Goal: Communication & Community: Answer question/provide support

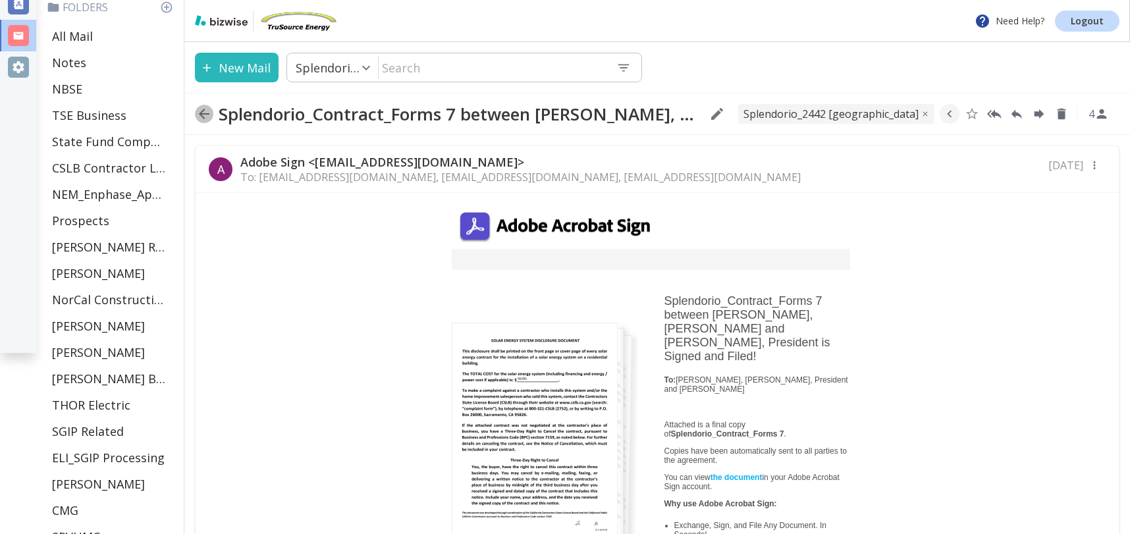
click at [198, 115] on icon "button" at bounding box center [204, 114] width 16 height 16
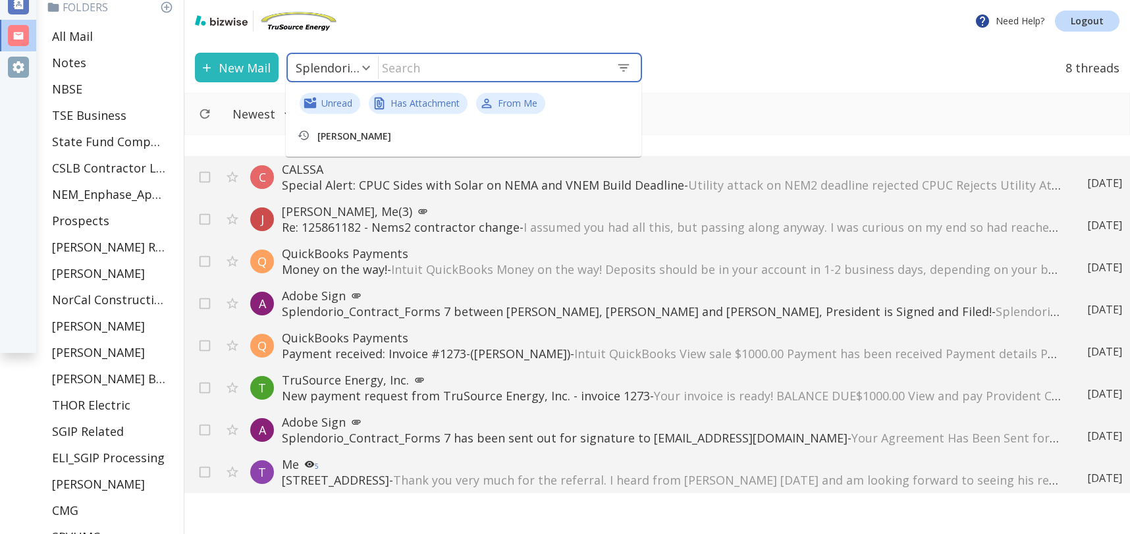
click at [492, 68] on input "text" at bounding box center [491, 67] width 227 height 27
type input "engineerinc"
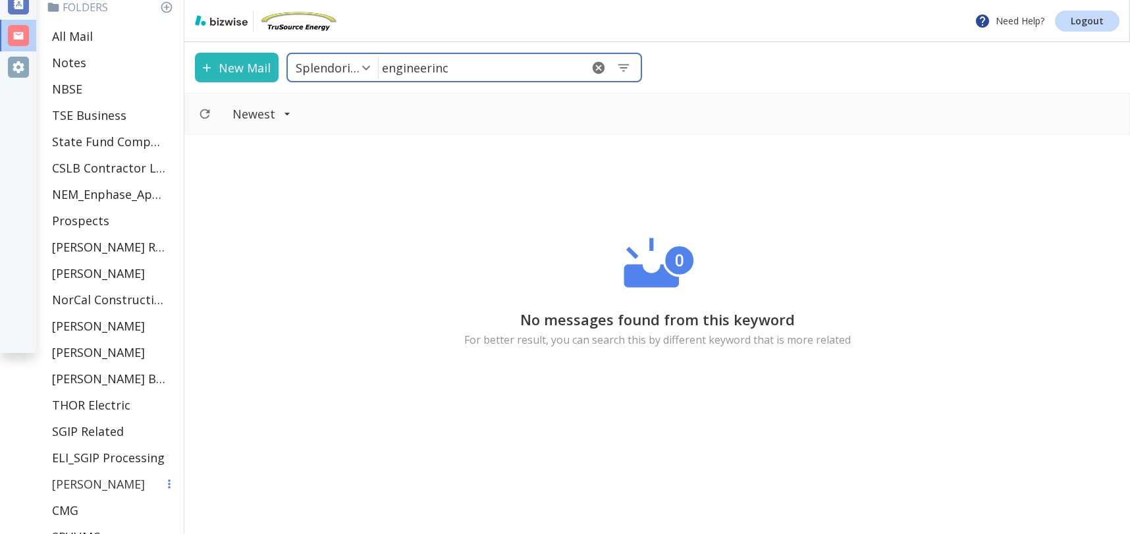
click at [109, 481] on p "[PERSON_NAME]" at bounding box center [98, 484] width 93 height 16
type input "35"
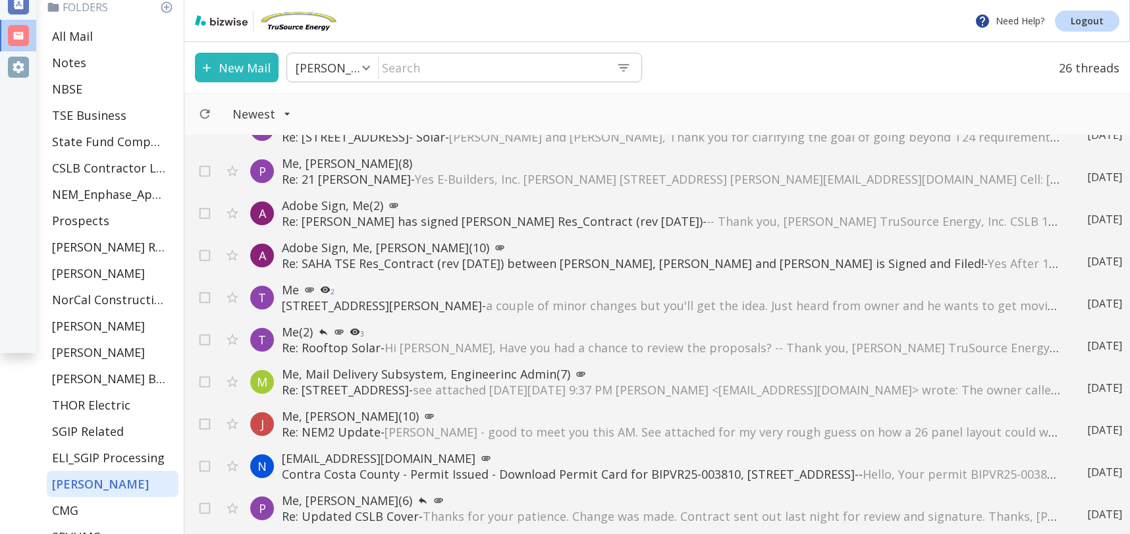
scroll to position [80, 0]
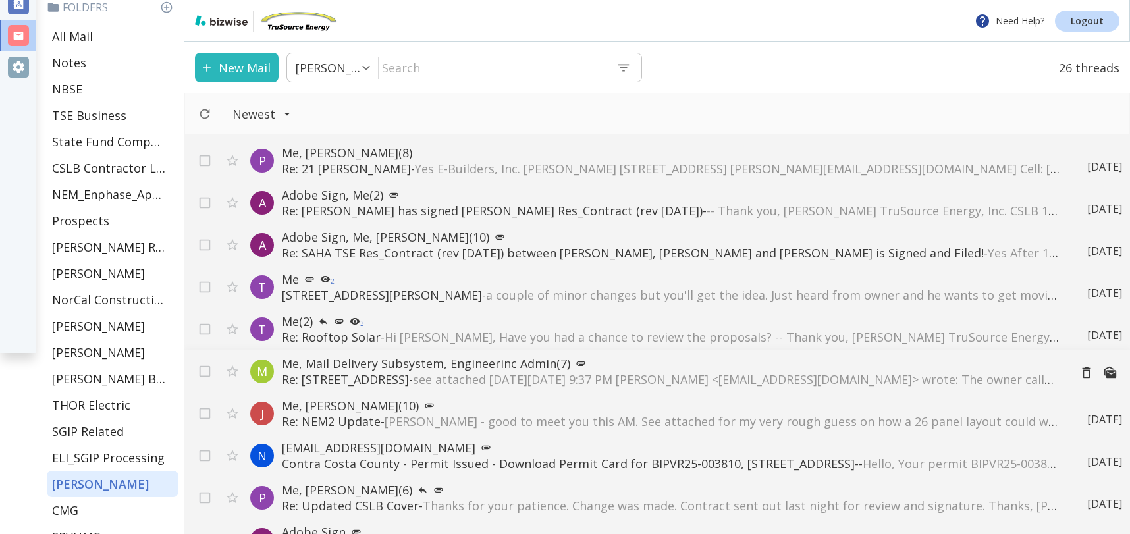
click at [380, 378] on p "Re: 2442 Southview Dr Alamo Ca - see attached On Fri, Jun 20, 2025 at 9:37 PM T…" at bounding box center [670, 379] width 777 height 16
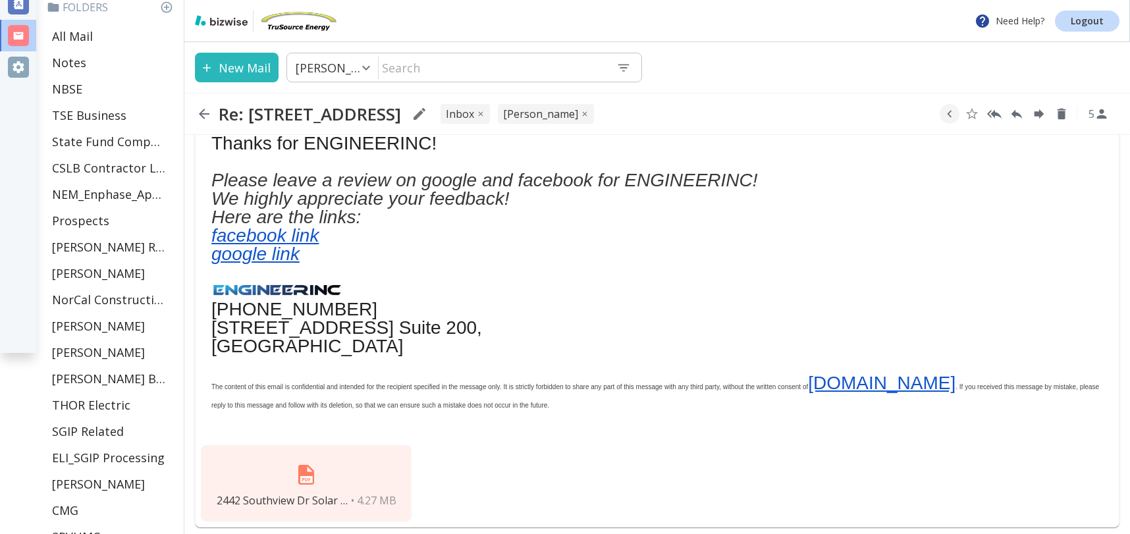
scroll to position [613, 0]
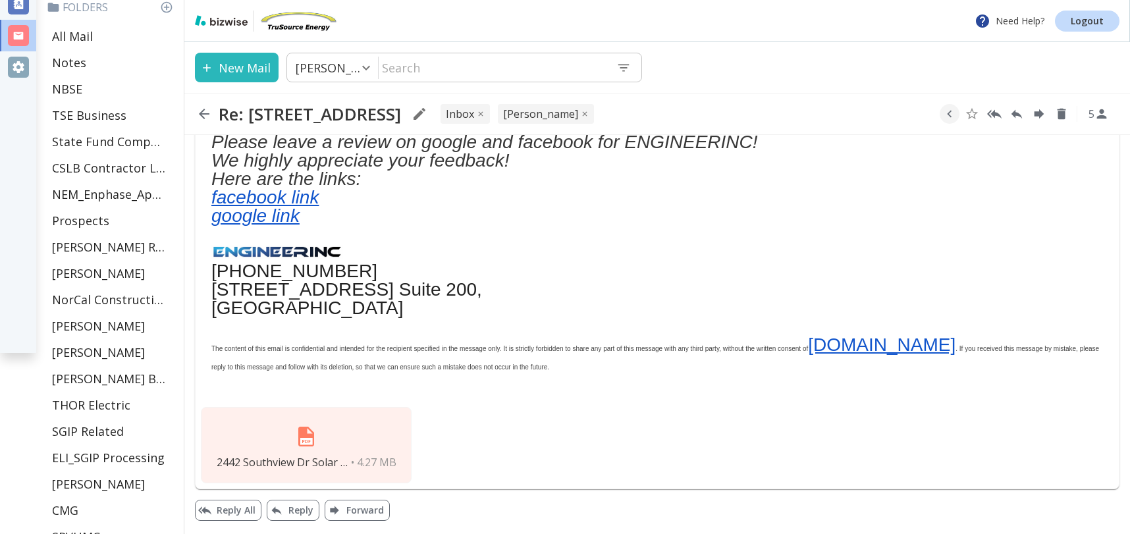
click at [298, 432] on img at bounding box center [306, 437] width 32 height 32
click at [301, 432] on img at bounding box center [306, 437] width 32 height 32
click at [242, 508] on button "Reply All" at bounding box center [228, 510] width 66 height 21
type textarea "<div class="bizwise_content"></div><div class="gmail_signature"><br>--<br><p>Th…"
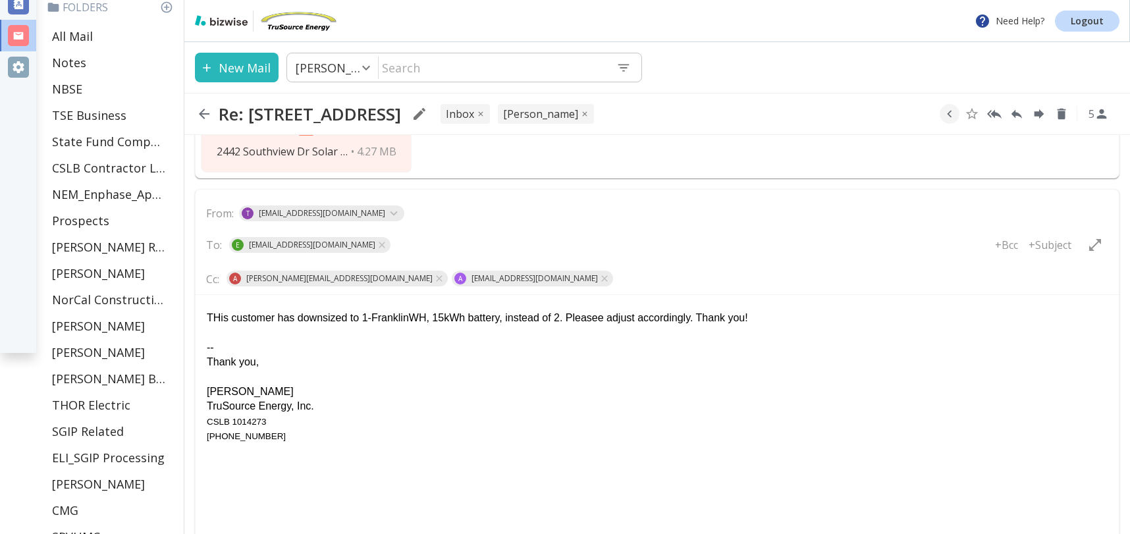
scroll to position [1076, 0]
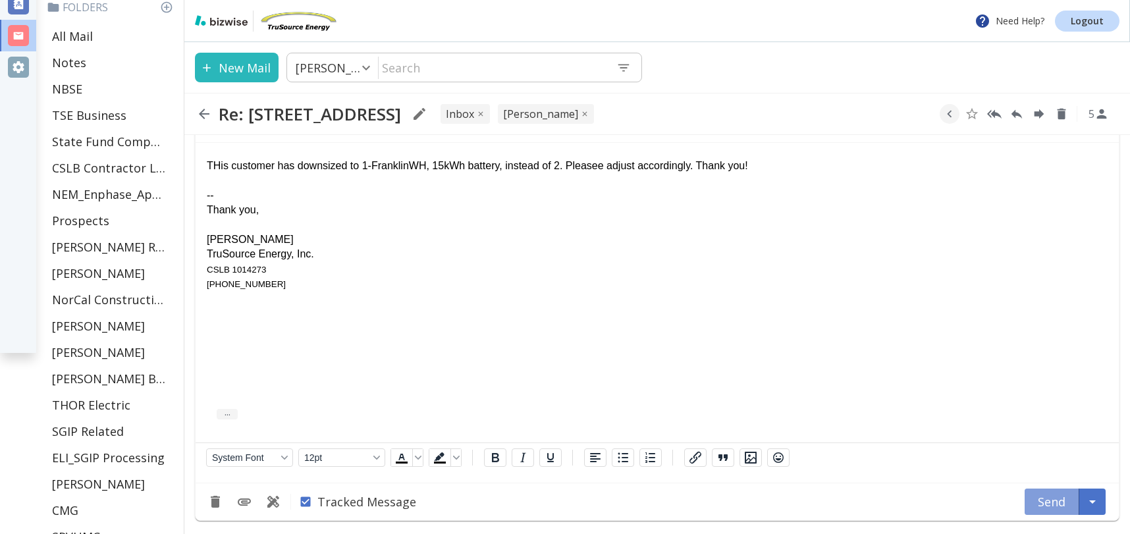
click at [1047, 498] on button "Send" at bounding box center [1051, 501] width 55 height 26
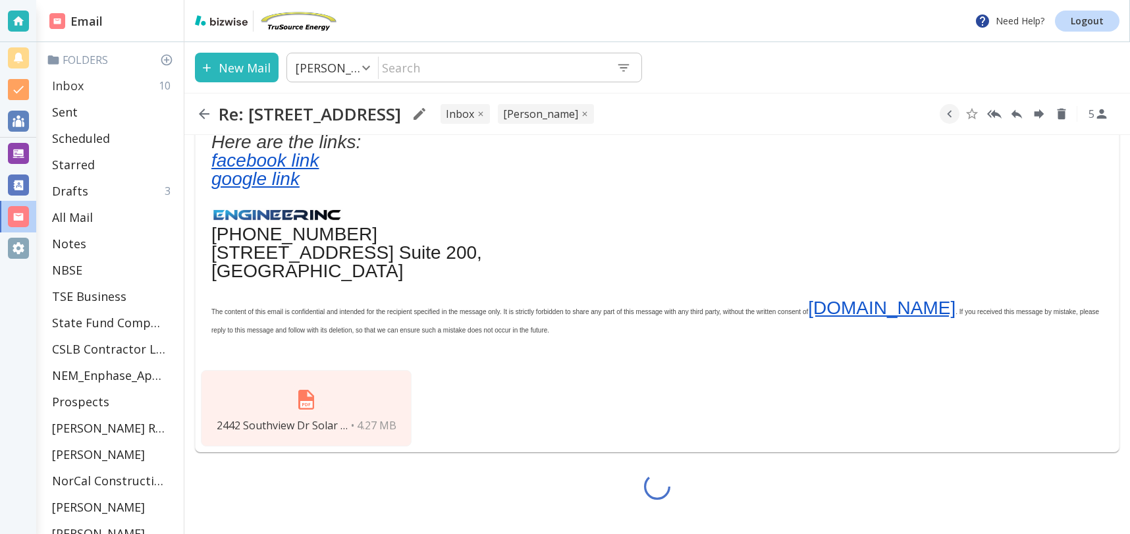
scroll to position [613, 0]
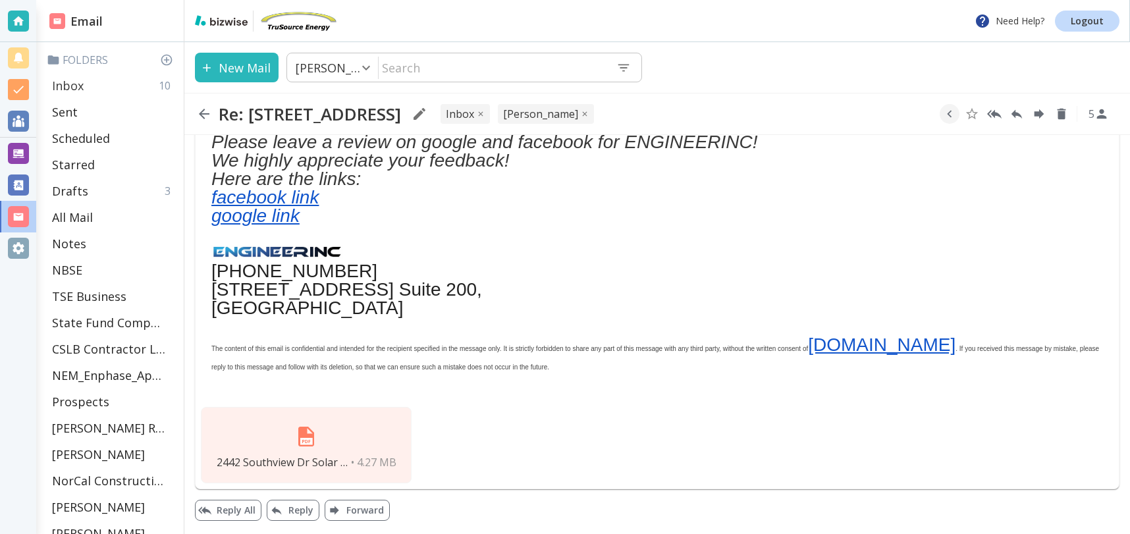
click at [72, 80] on p "Inbox" at bounding box center [68, 86] width 32 height 16
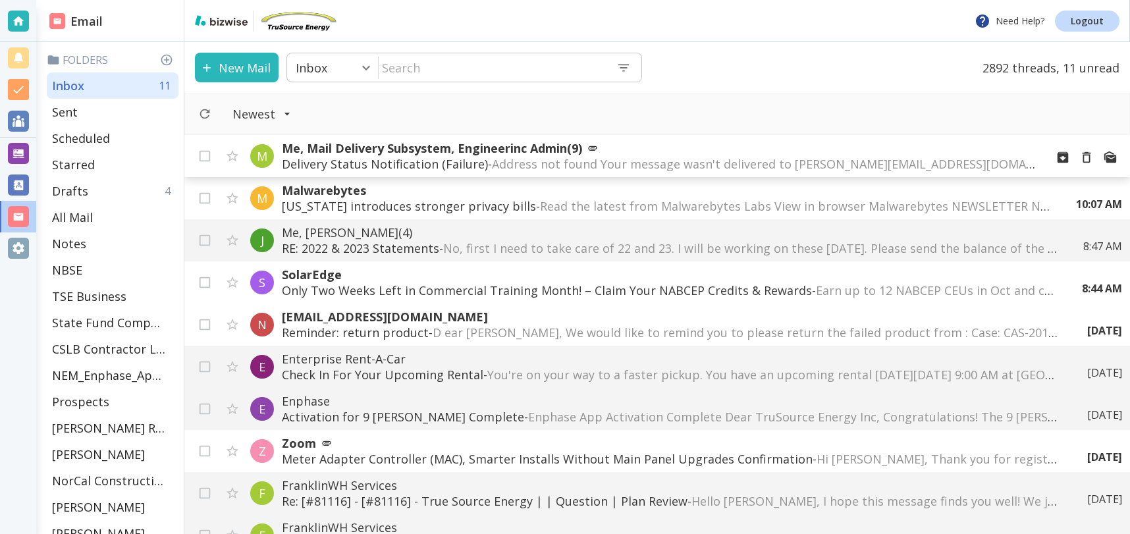
click at [367, 158] on p "Delivery Status Notification (Failure) - Address not found Your message wasn't …" at bounding box center [658, 164] width 753 height 16
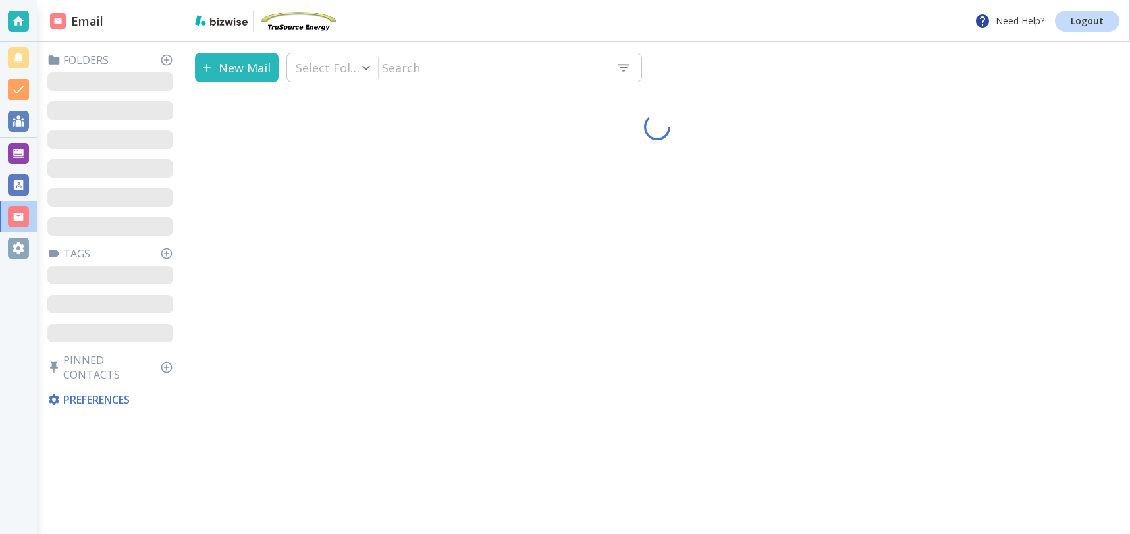
type input "0"
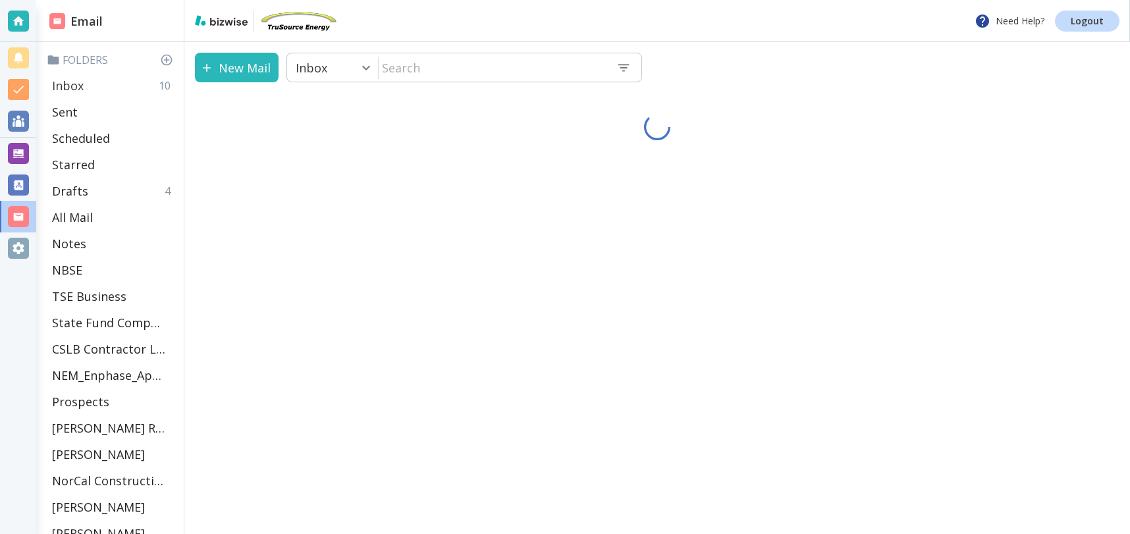
click at [122, 86] on div "Inbox 10" at bounding box center [113, 85] width 132 height 26
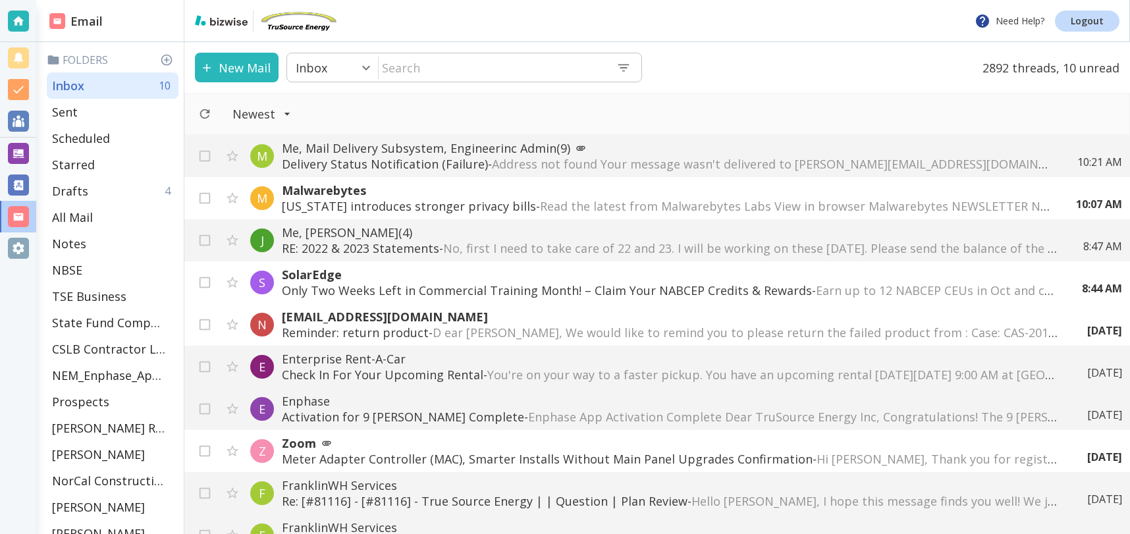
click at [478, 241] on span "No, first I need to take care of 22 and 23. I will be working on these [DATE]. …" at bounding box center [1031, 248] width 1176 height 16
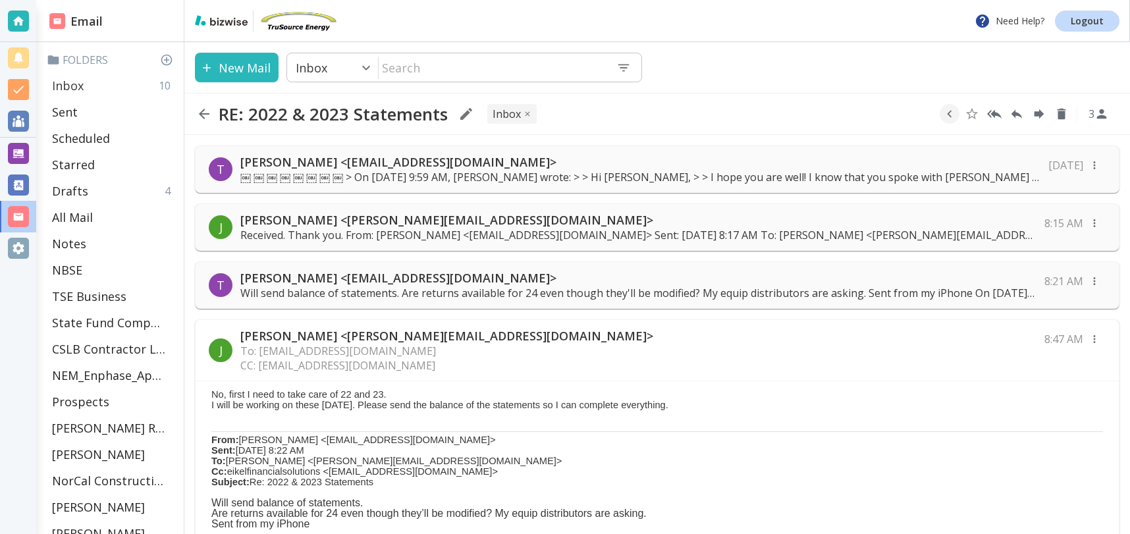
click at [97, 82] on div "Inbox 10" at bounding box center [113, 85] width 132 height 26
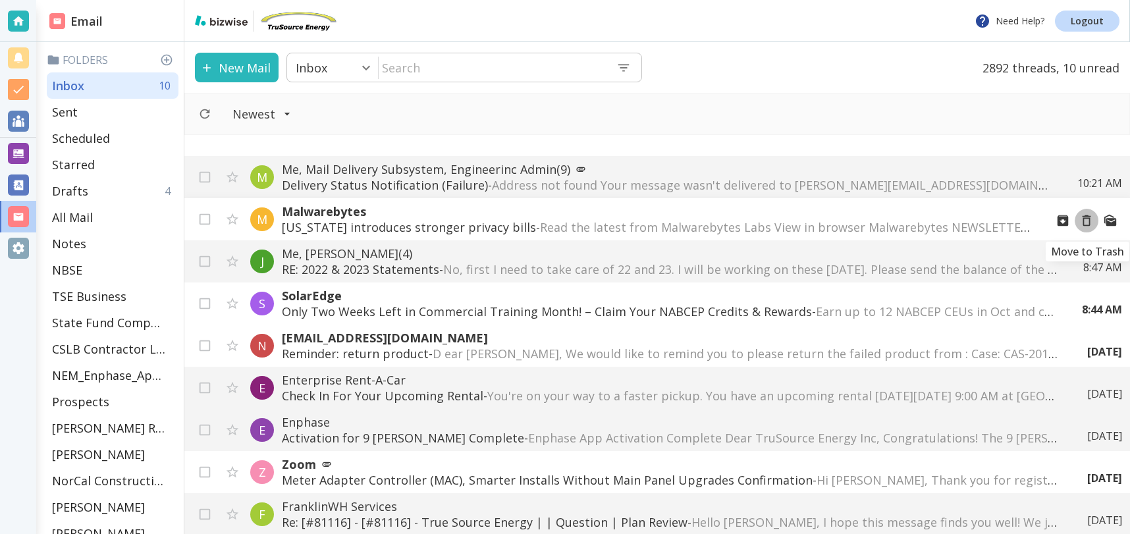
click at [1087, 217] on icon "Move to Trash" at bounding box center [1086, 220] width 9 height 11
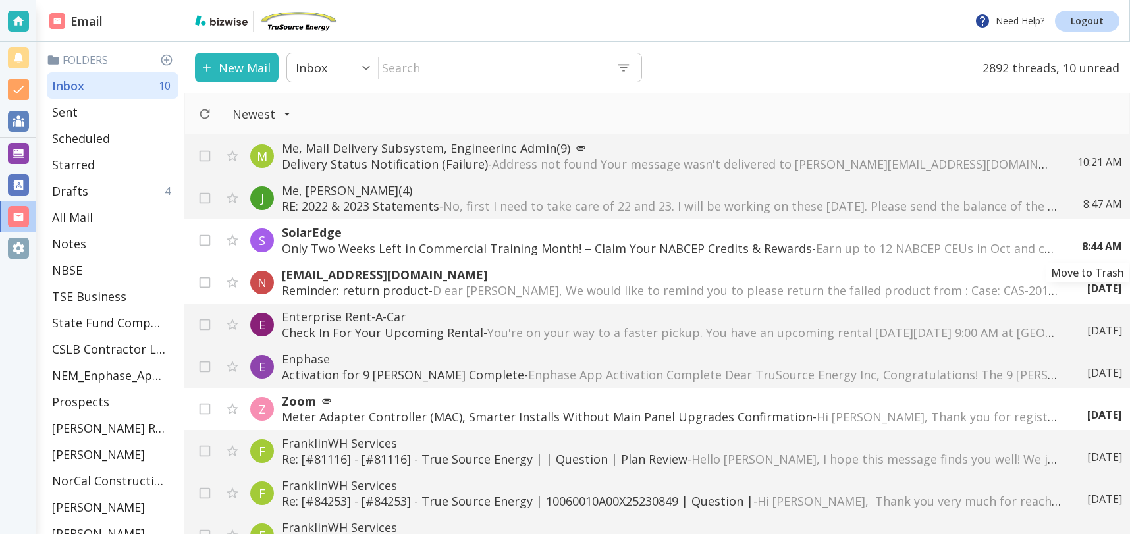
click at [1089, 240] on div "8:44 AM" at bounding box center [1096, 246] width 51 height 14
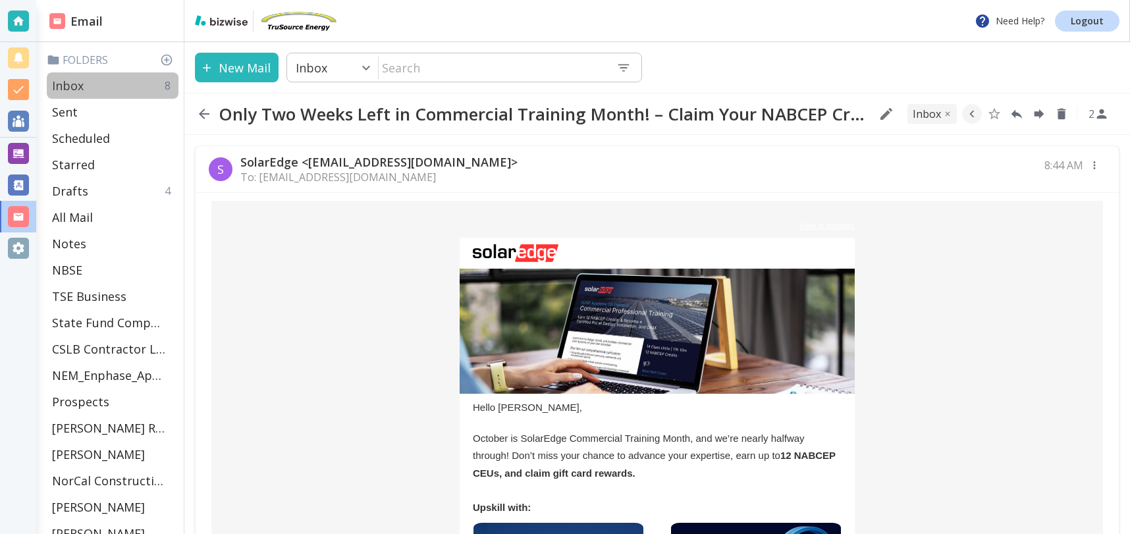
click at [131, 78] on div "Inbox 8" at bounding box center [113, 85] width 132 height 26
